Goal: Information Seeking & Learning: Learn about a topic

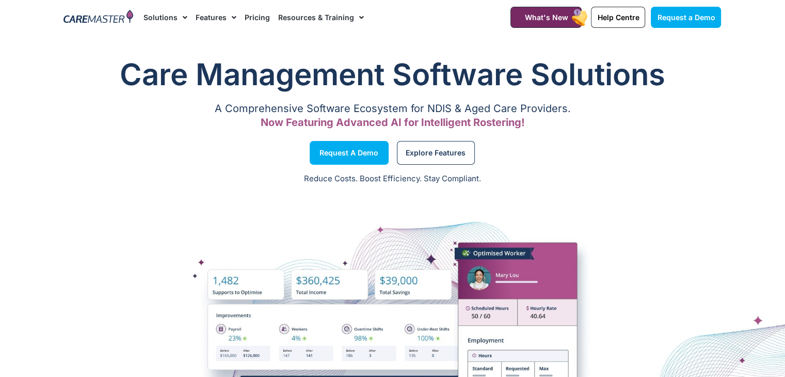
click at [256, 15] on link "Pricing" at bounding box center [257, 17] width 25 height 35
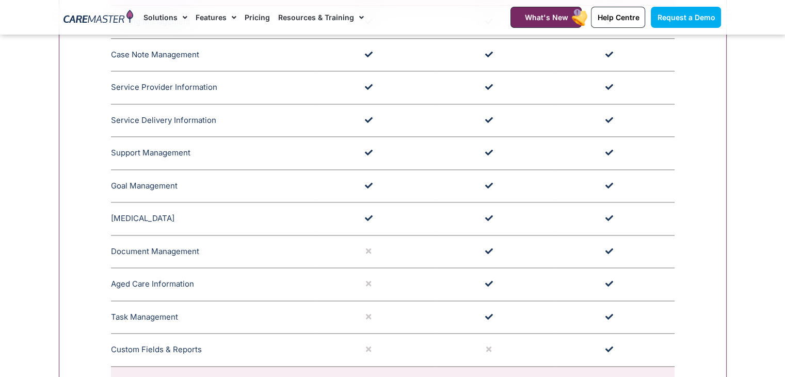
scroll to position [1290, 0]
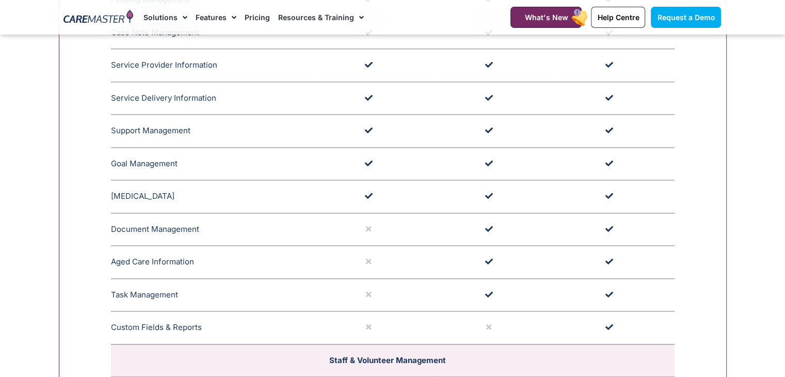
drag, startPoint x: 485, startPoint y: 292, endPoint x: 491, endPoint y: 295, distance: 6.5
click at [491, 295] on icon at bounding box center [489, 295] width 8 height 8
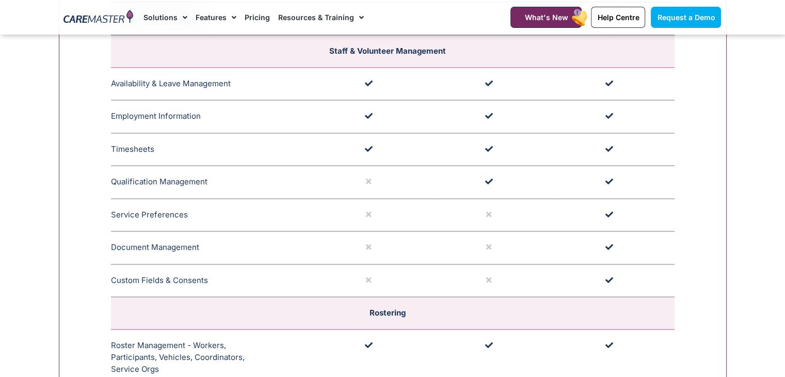
scroll to position [1600, 0]
click at [488, 249] on td at bounding box center [494, 247] width 120 height 33
click at [489, 269] on td at bounding box center [494, 279] width 120 height 33
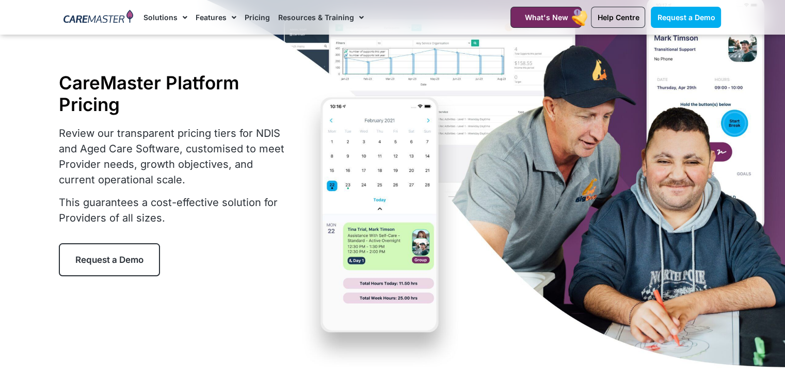
scroll to position [0, 0]
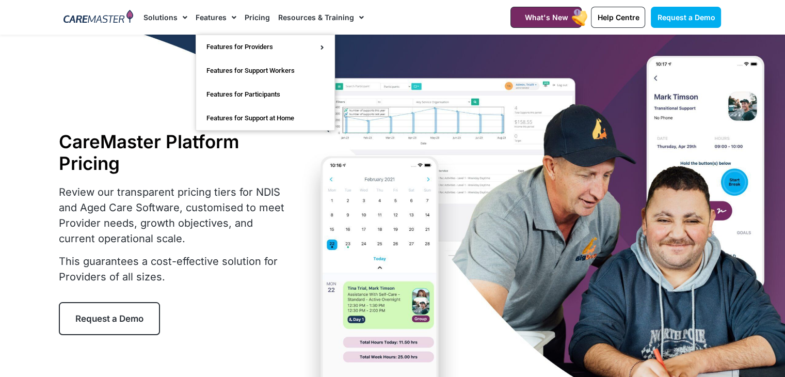
click at [227, 17] on span "Menu" at bounding box center [232, 18] width 10 height 18
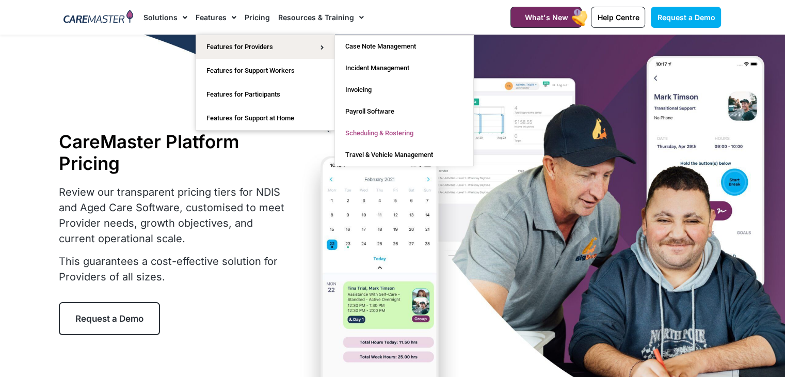
click at [378, 134] on link "Scheduling & Rostering" at bounding box center [404, 133] width 138 height 22
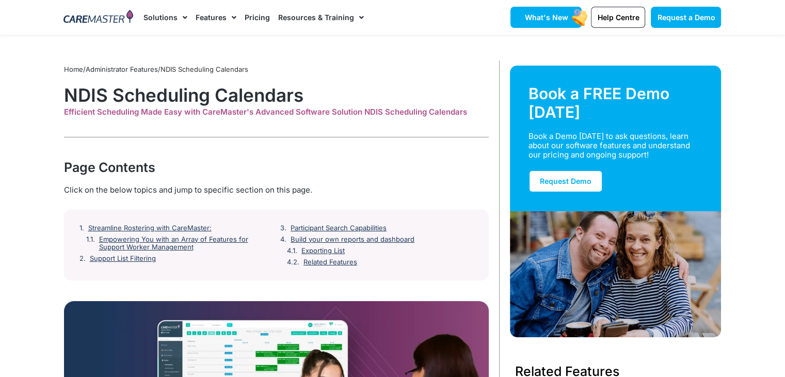
click at [539, 15] on span "What's New" at bounding box center [545, 17] width 43 height 9
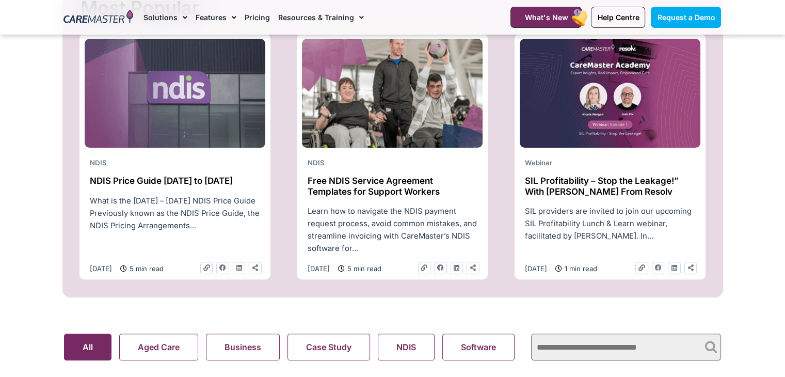
scroll to position [413, 0]
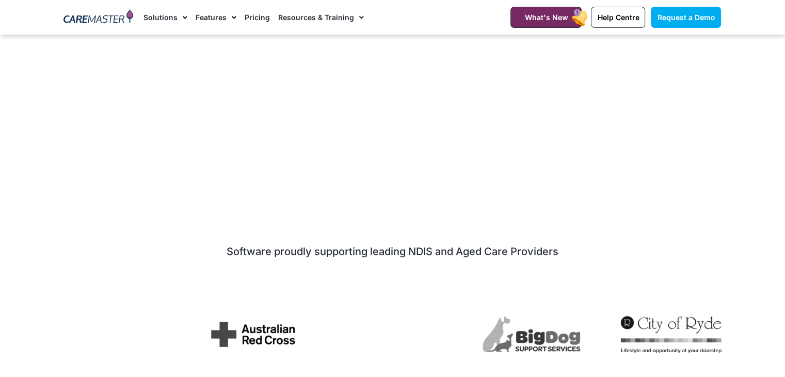
scroll to position [3236, 0]
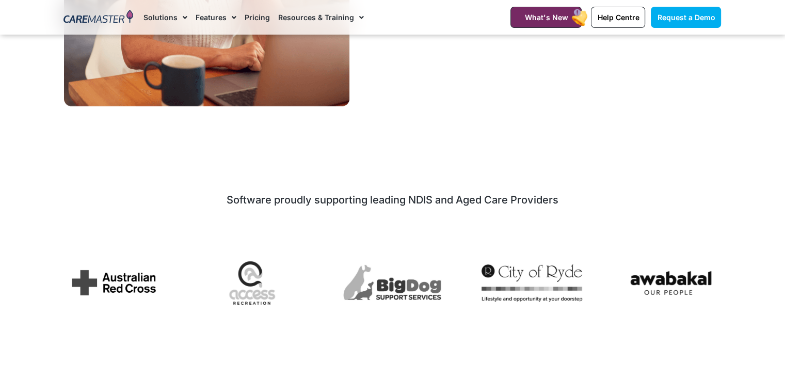
click at [23, 284] on section "Software proudly supporting leading NDIS and Aged Care Providers" at bounding box center [392, 258] width 785 height 141
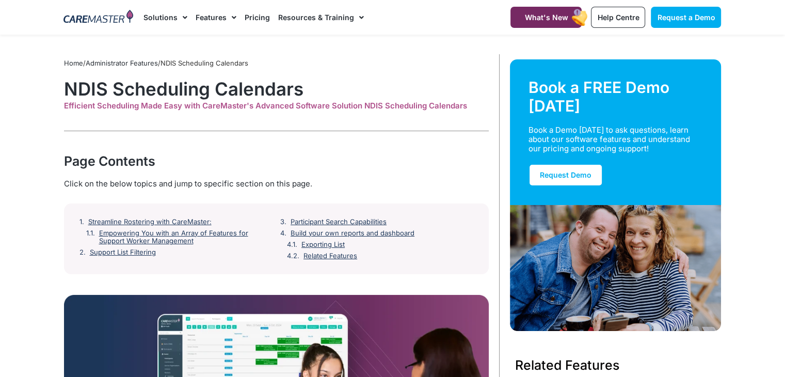
scroll to position [0, 0]
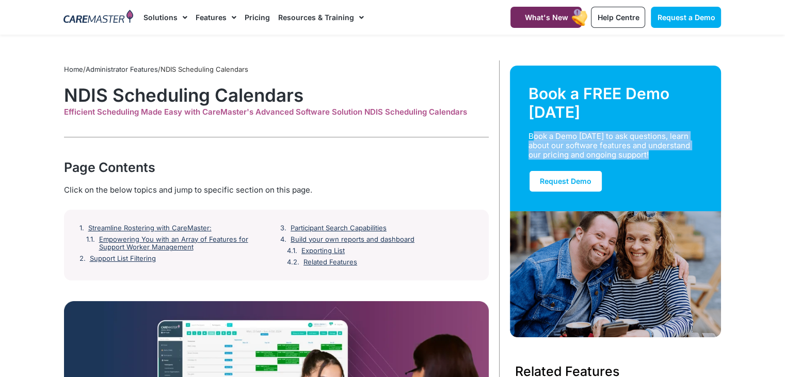
drag, startPoint x: 529, startPoint y: 134, endPoint x: 654, endPoint y: 153, distance: 126.8
click at [654, 153] on div "Book a Demo [DATE] to ask questions, learn about our software features and unde…" at bounding box center [609, 146] width 162 height 28
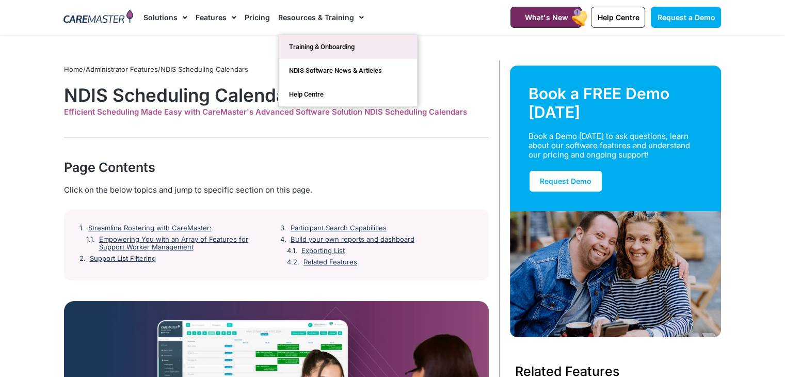
click at [336, 47] on link "Training & Onboarding" at bounding box center [348, 47] width 138 height 24
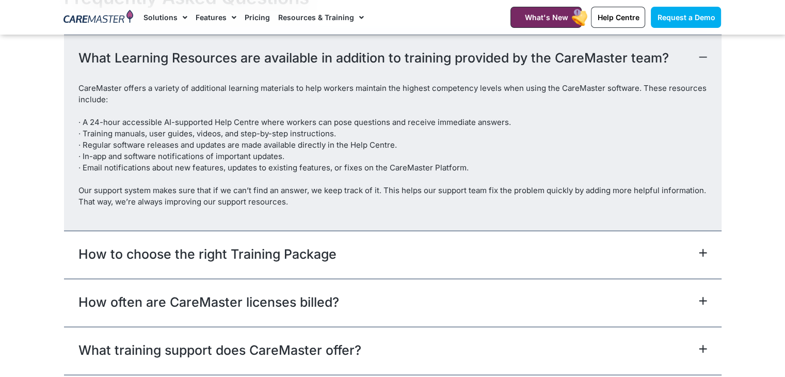
scroll to position [2167, 0]
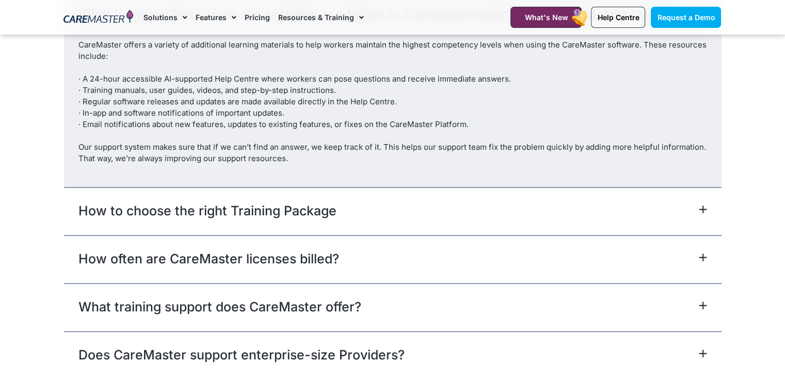
click at [432, 204] on div "How to choose the right Training Package" at bounding box center [392, 211] width 657 height 48
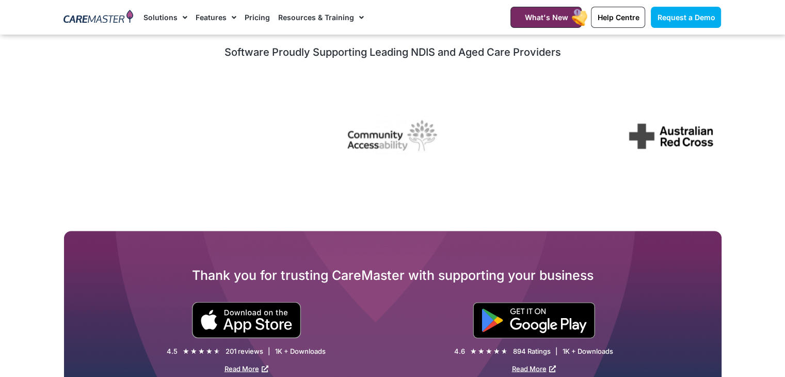
scroll to position [1393, 0]
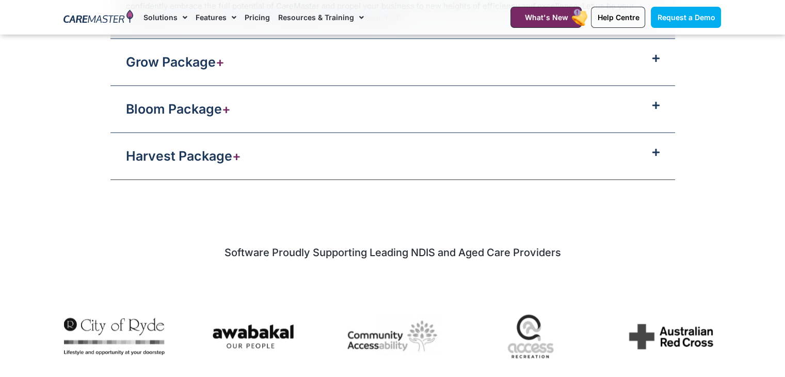
click at [320, 140] on div "Harvest Package +" at bounding box center [392, 156] width 565 height 46
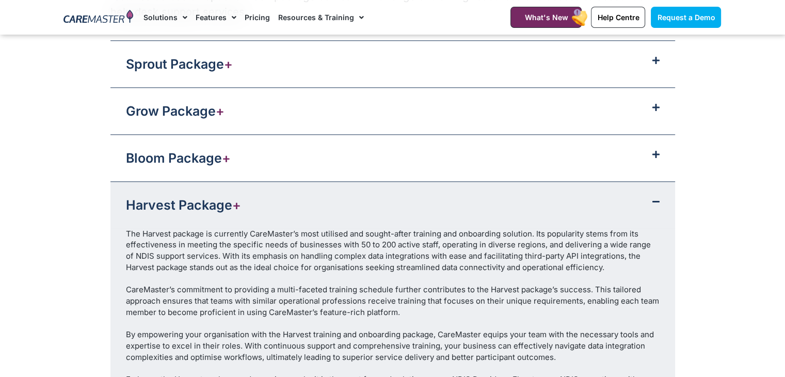
scroll to position [1135, 0]
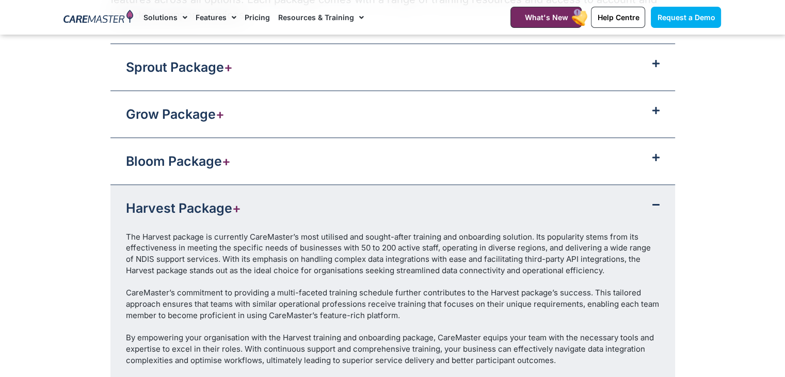
click at [276, 148] on div "Bloom Package +" at bounding box center [392, 161] width 565 height 46
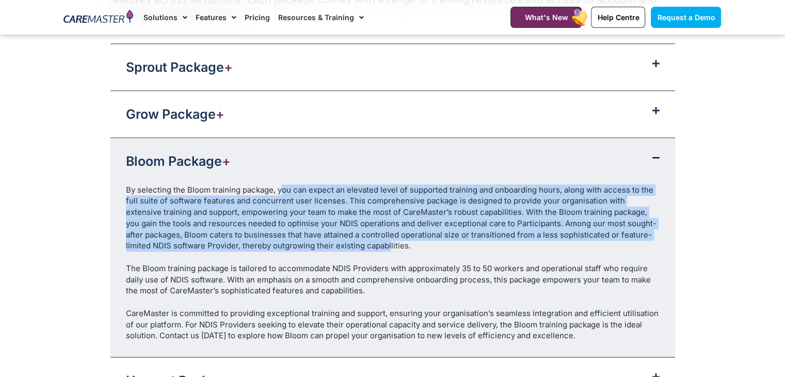
drag, startPoint x: 281, startPoint y: 184, endPoint x: 362, endPoint y: 246, distance: 102.0
click at [362, 246] on div "By selecting the Bloom training package, you can expect an elevated level of su…" at bounding box center [393, 218] width 534 height 68
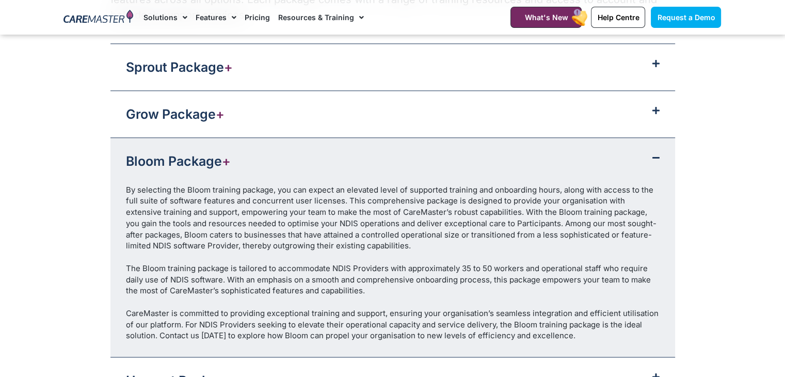
click at [396, 246] on div "By selecting the Bloom training package, you can expect an elevated level of su…" at bounding box center [393, 218] width 534 height 68
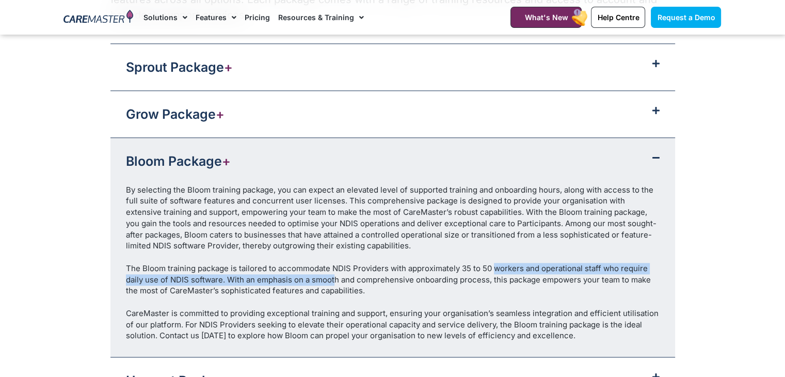
drag, startPoint x: 493, startPoint y: 265, endPoint x: 353, endPoint y: 276, distance: 140.8
click at [351, 276] on div "The Bloom training package is tailored to accommodate NDIS Providers with appro…" at bounding box center [393, 280] width 534 height 34
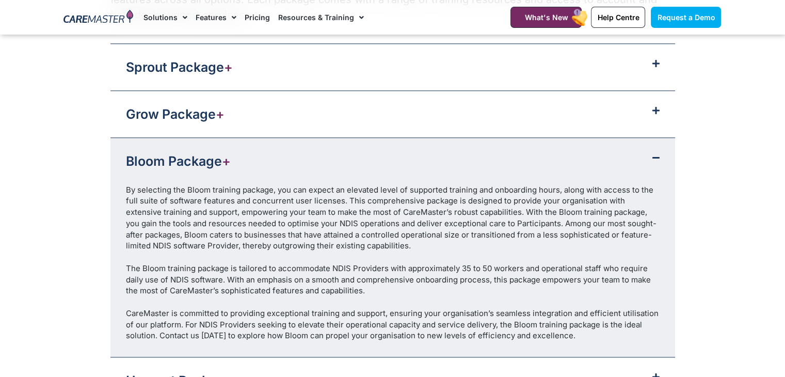
click at [354, 276] on div "The Bloom training package is tailored to accommodate NDIS Providers with appro…" at bounding box center [393, 280] width 534 height 34
drag, startPoint x: 389, startPoint y: 276, endPoint x: 541, endPoint y: 271, distance: 152.3
click at [499, 272] on div "The Bloom training package is tailored to accommodate NDIS Providers with appro…" at bounding box center [393, 280] width 534 height 34
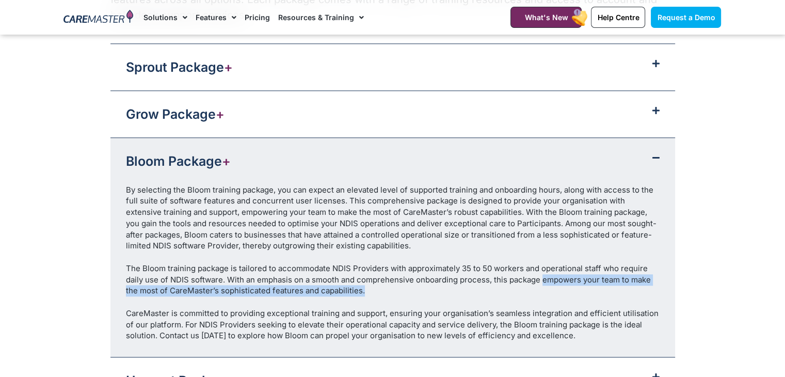
drag, startPoint x: 541, startPoint y: 271, endPoint x: 603, endPoint y: 283, distance: 63.7
click at [603, 283] on div "The Bloom training package is tailored to accommodate NDIS Providers with appro…" at bounding box center [393, 280] width 534 height 34
click at [605, 283] on div "The Bloom training package is tailored to accommodate NDIS Providers with appro…" at bounding box center [393, 280] width 534 height 34
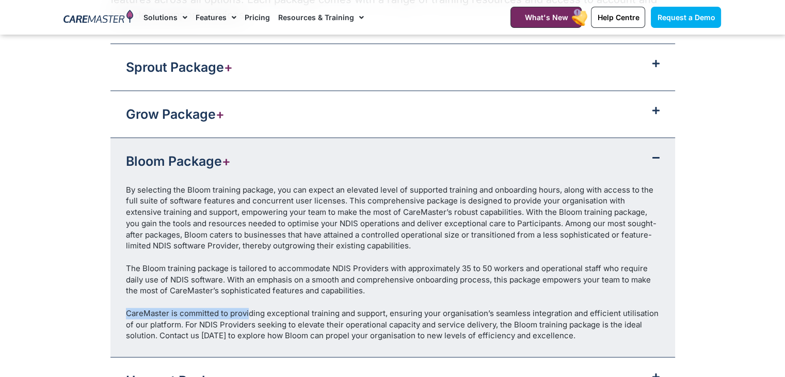
drag, startPoint x: 126, startPoint y: 308, endPoint x: 260, endPoint y: 309, distance: 134.2
click at [253, 309] on div "CareMaster is committed to providing exceptional training and support, ensuring…" at bounding box center [393, 325] width 534 height 34
drag, startPoint x: 282, startPoint y: 309, endPoint x: 390, endPoint y: 307, distance: 107.9
click at [383, 308] on div "CareMaster is committed to providing exceptional training and support, ensuring…" at bounding box center [393, 325] width 534 height 34
click at [594, 334] on div "CareMaster is committed to providing exceptional training and support, ensuring…" at bounding box center [393, 325] width 534 height 34
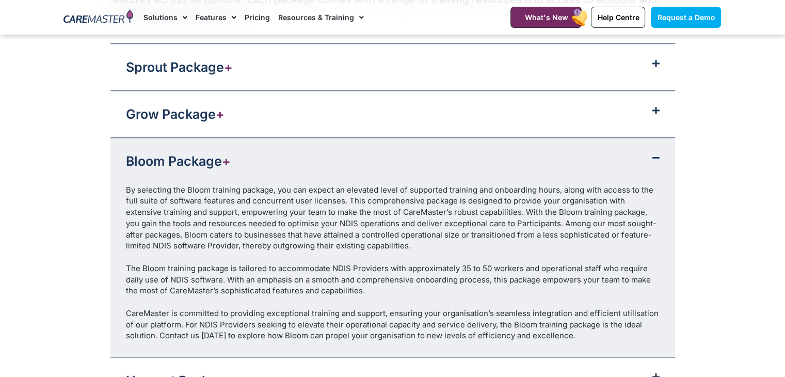
click at [594, 334] on div "CareMaster is committed to providing exceptional training and support, ensuring…" at bounding box center [393, 325] width 534 height 34
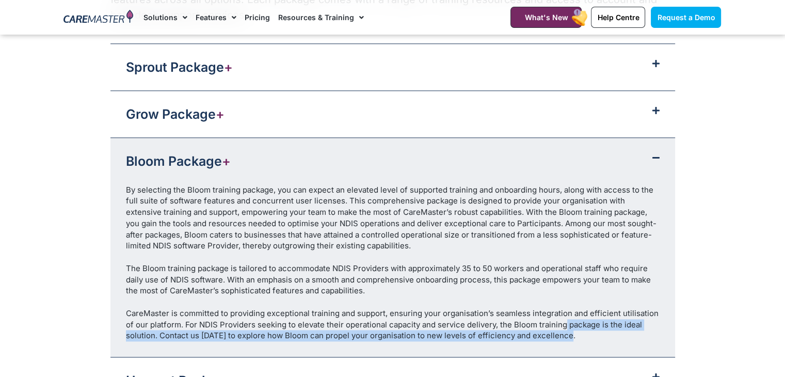
drag, startPoint x: 587, startPoint y: 334, endPoint x: 559, endPoint y: 314, distance: 34.5
click at [561, 316] on div "CareMaster is committed to providing exceptional training and support, ensuring…" at bounding box center [393, 325] width 534 height 34
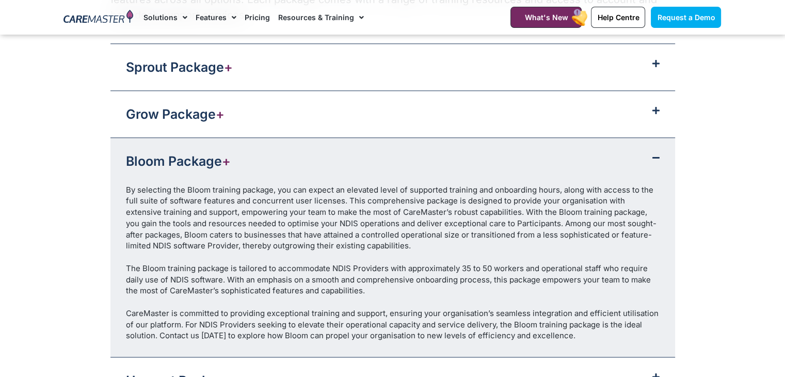
click at [554, 313] on div "CareMaster is committed to providing exceptional training and support, ensuring…" at bounding box center [393, 325] width 534 height 34
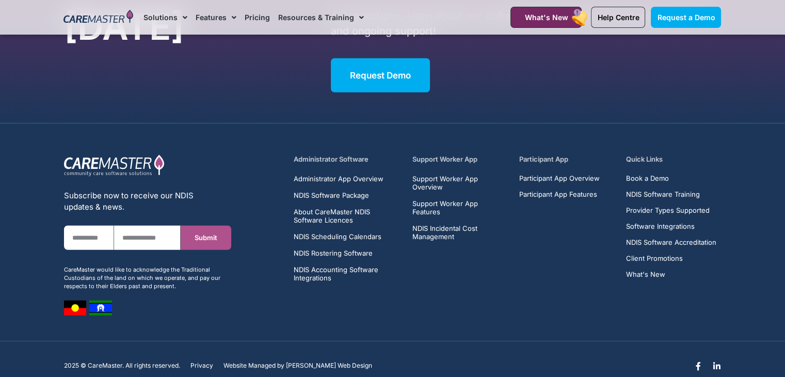
scroll to position [2745, 0]
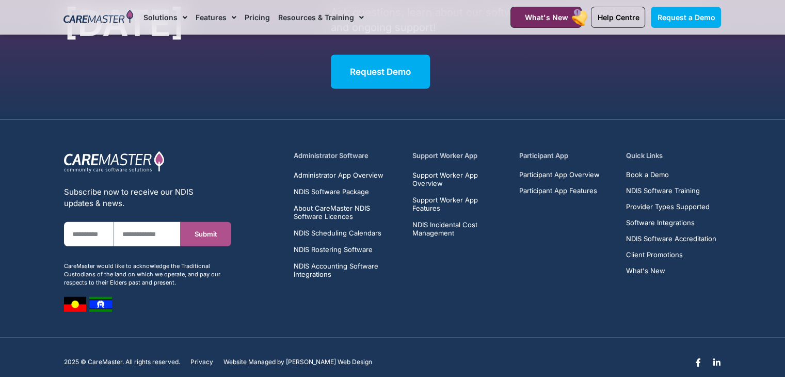
click at [561, 87] on section "Book a FREE Demo Today The CareMaster NDIS Software is designed for all busines…" at bounding box center [392, 6] width 785 height 228
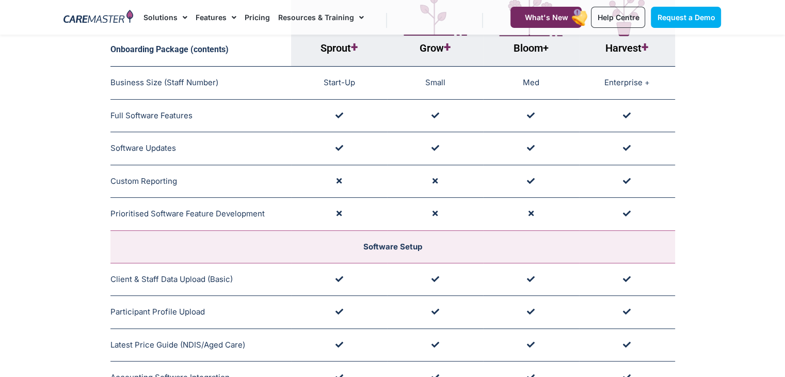
scroll to position [0, 0]
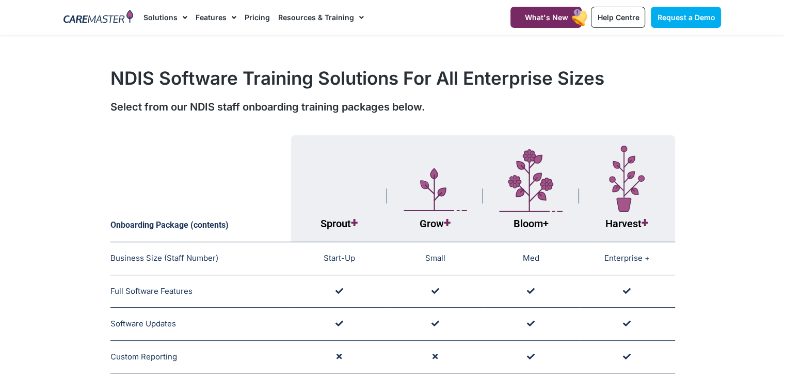
click at [708, 86] on div "NDIS Software Training Solutions For All Enterprise Sizes Select from our NDIS …" at bounding box center [393, 91] width 668 height 58
click at [733, 105] on section "NDIS Software Training Solutions For All Enterprise Sizes Select from our NDIS …" at bounding box center [392, 91] width 785 height 58
